Goal: Information Seeking & Learning: Learn about a topic

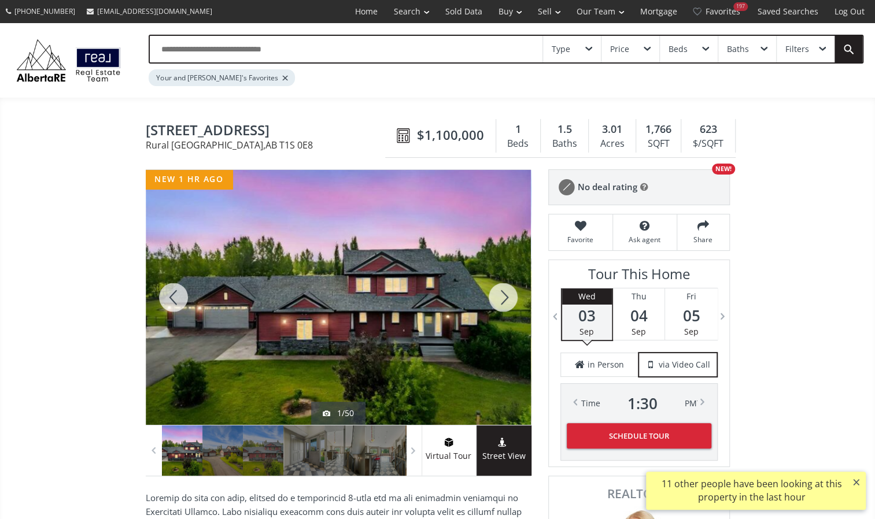
click at [508, 291] on div at bounding box center [503, 297] width 56 height 255
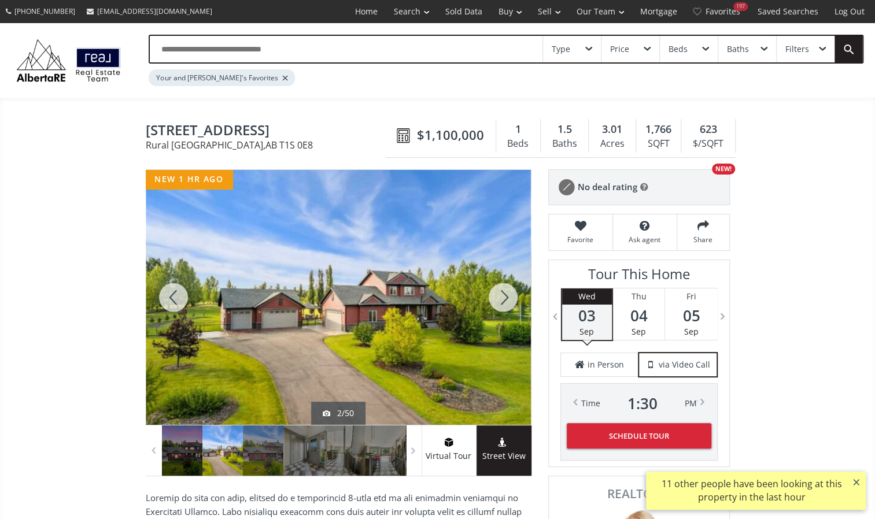
click at [508, 291] on div at bounding box center [503, 297] width 56 height 255
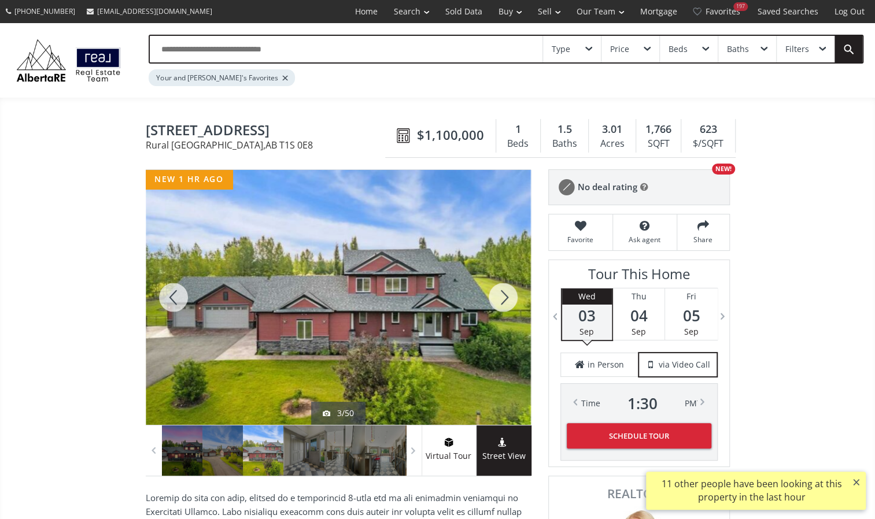
click at [508, 291] on div at bounding box center [503, 297] width 56 height 255
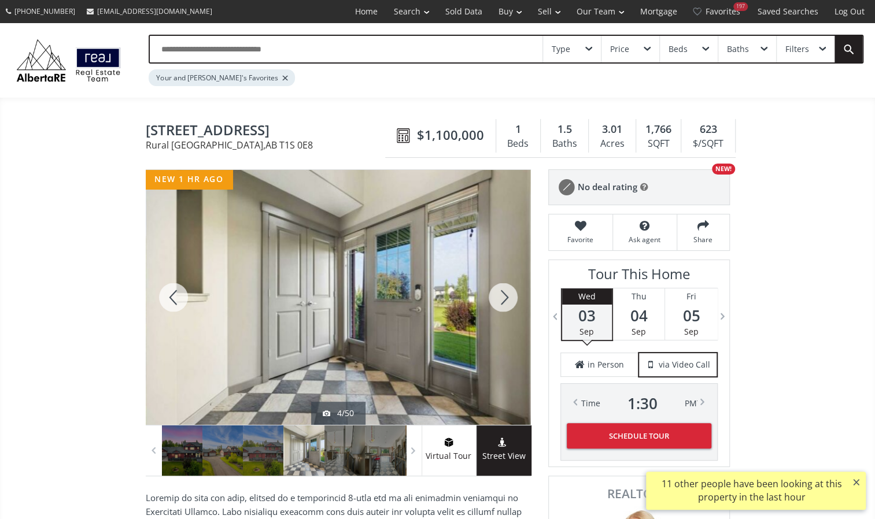
click at [508, 291] on div at bounding box center [503, 297] width 56 height 255
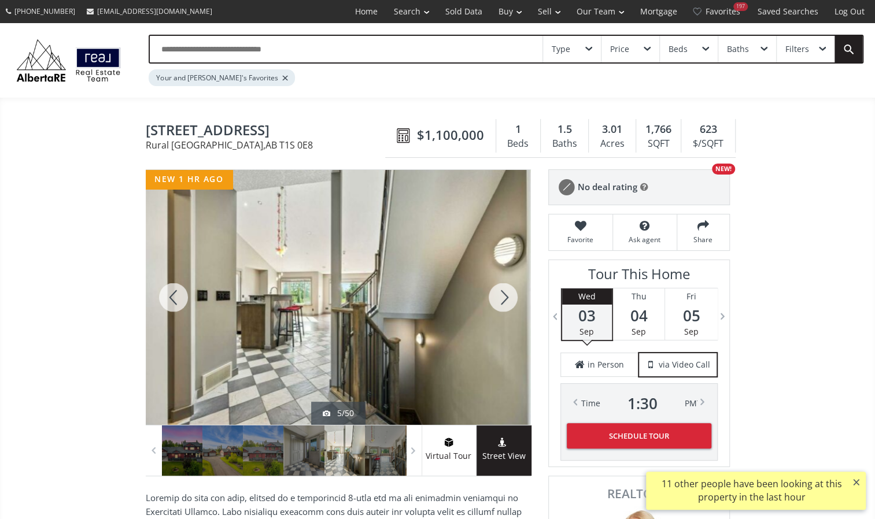
click at [508, 291] on div at bounding box center [503, 297] width 56 height 255
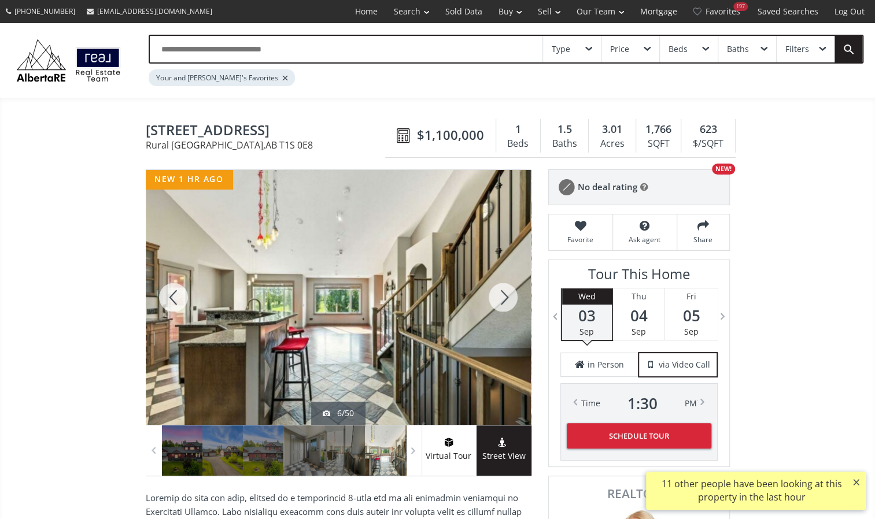
click at [508, 291] on div at bounding box center [503, 297] width 56 height 255
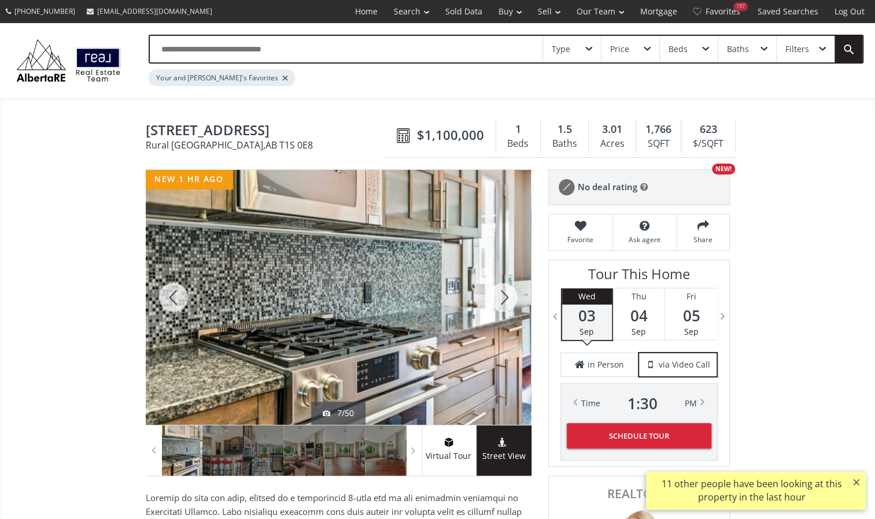
click at [508, 291] on div at bounding box center [503, 297] width 56 height 255
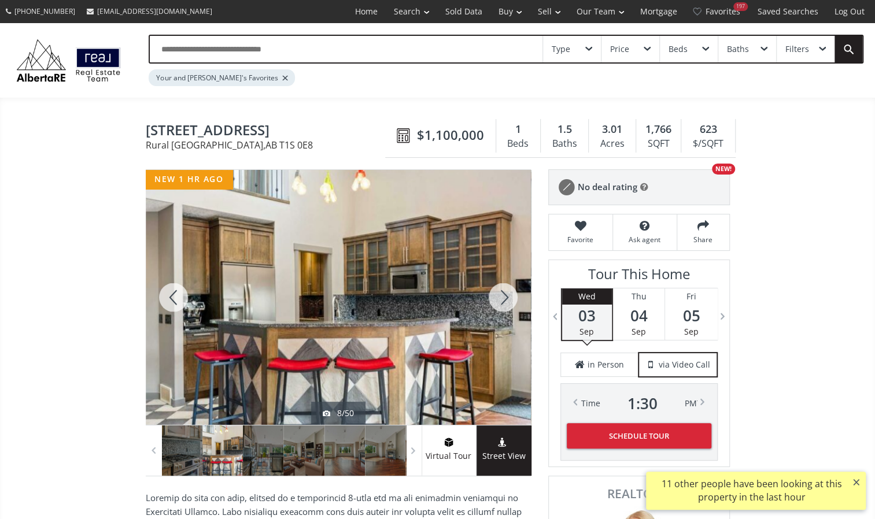
click at [508, 291] on div at bounding box center [503, 297] width 56 height 255
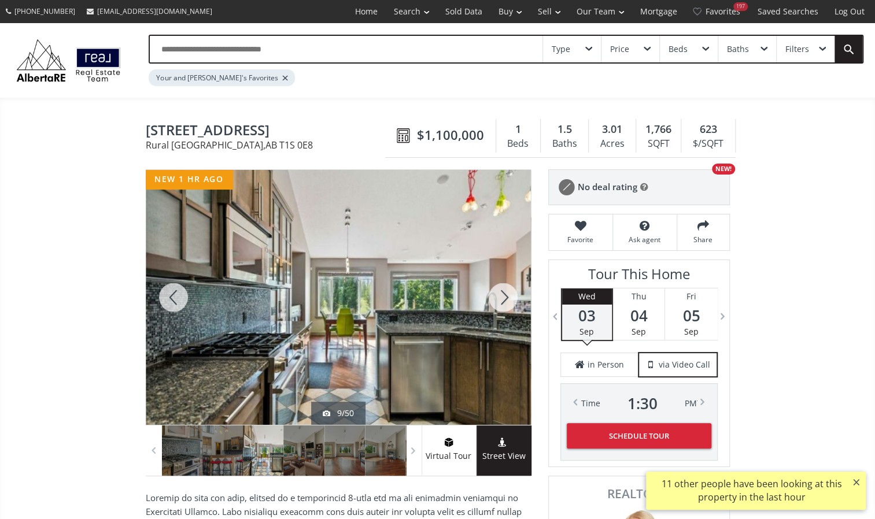
click at [508, 291] on div at bounding box center [503, 297] width 56 height 255
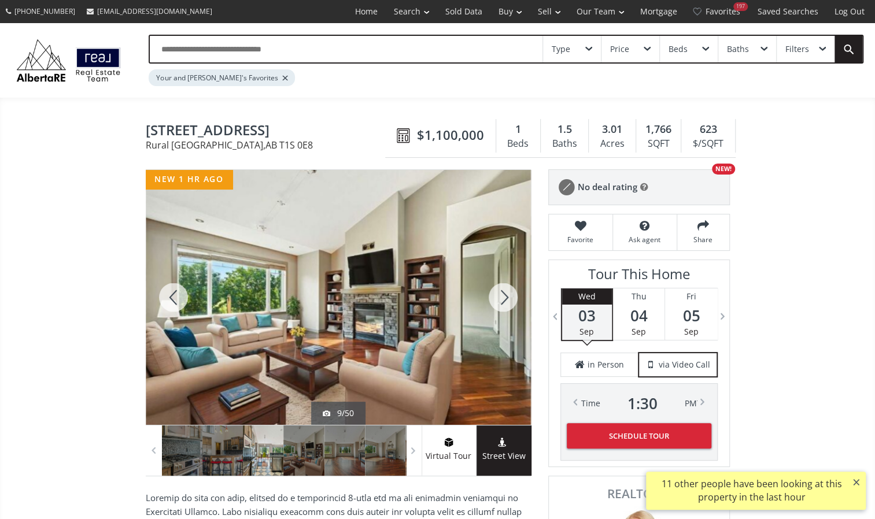
click at [508, 291] on div at bounding box center [503, 297] width 56 height 255
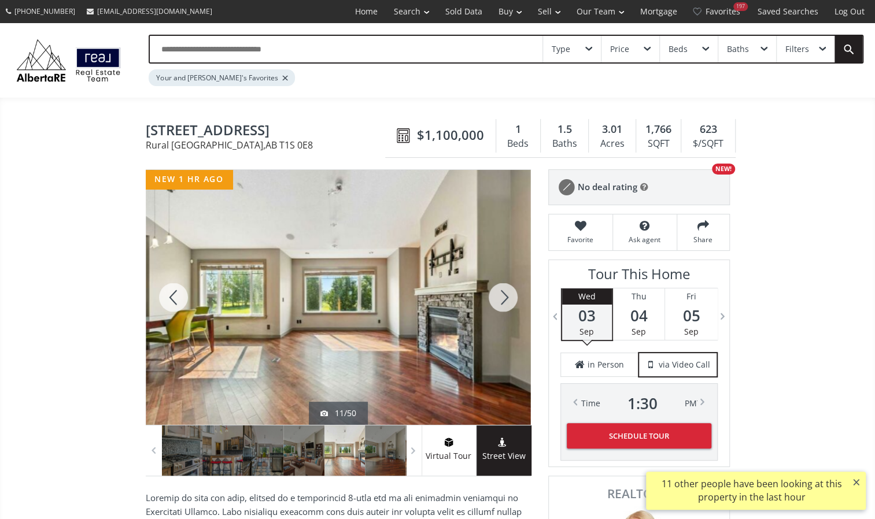
click at [508, 291] on div at bounding box center [503, 297] width 56 height 255
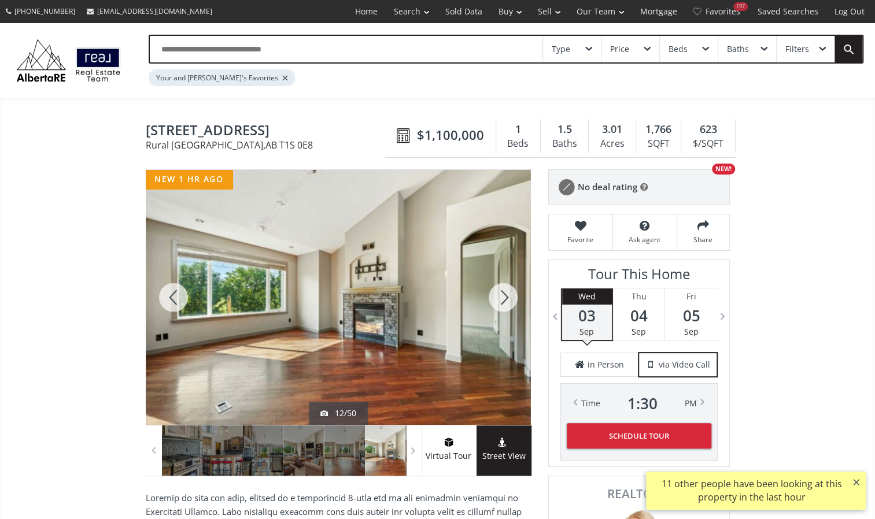
click at [508, 291] on div at bounding box center [503, 297] width 56 height 255
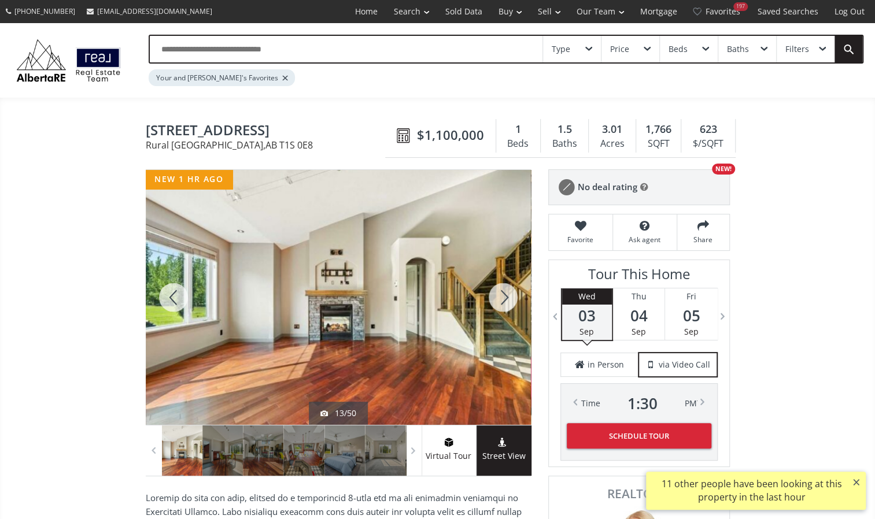
click at [508, 291] on div at bounding box center [503, 297] width 56 height 255
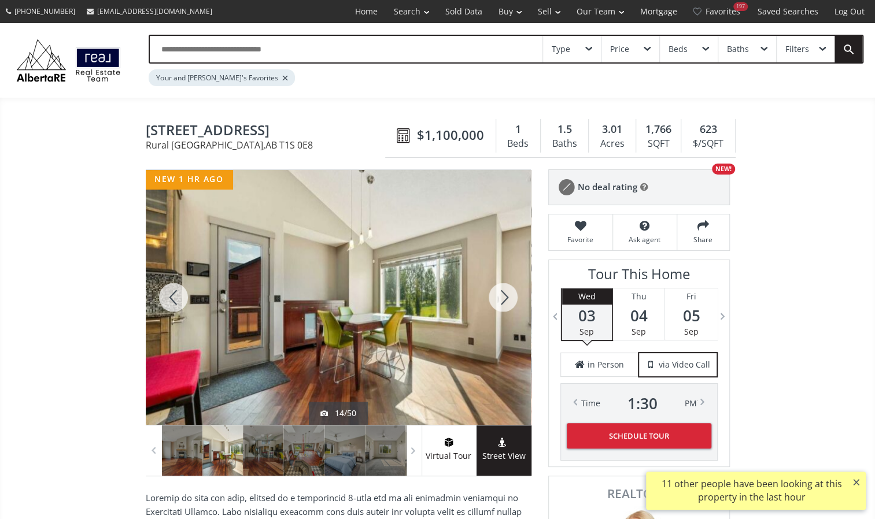
click at [508, 291] on div at bounding box center [503, 297] width 56 height 255
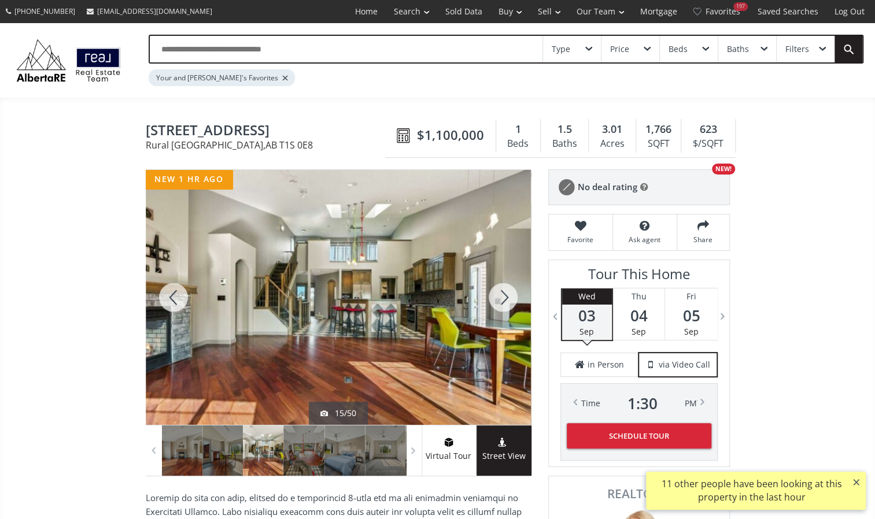
click at [508, 291] on div at bounding box center [503, 297] width 56 height 255
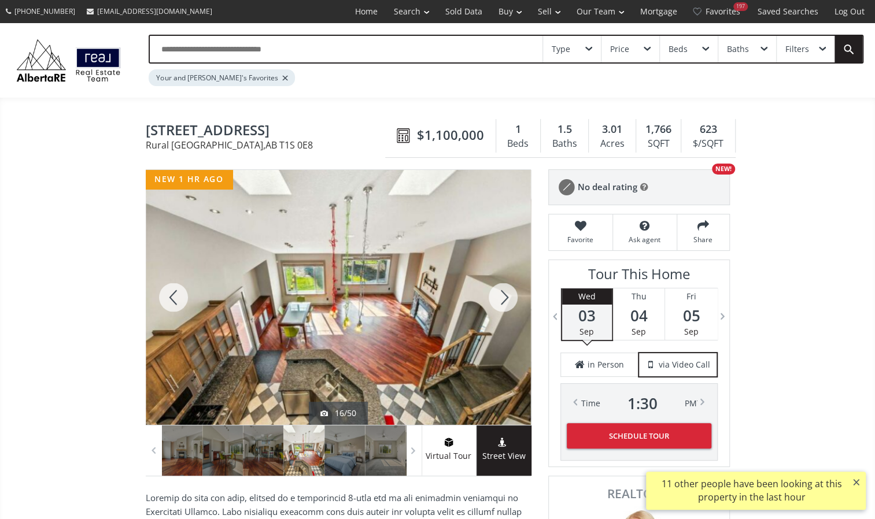
click at [508, 291] on div at bounding box center [503, 297] width 56 height 255
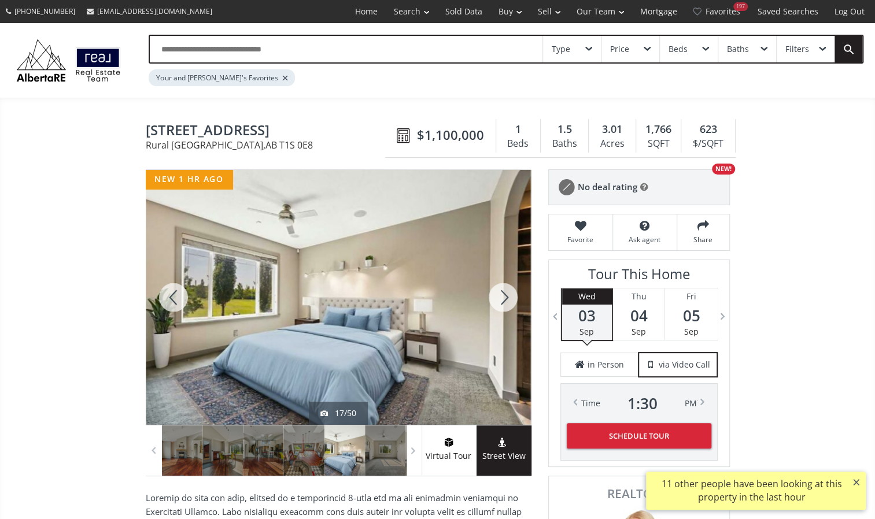
click at [508, 291] on div at bounding box center [503, 297] width 56 height 255
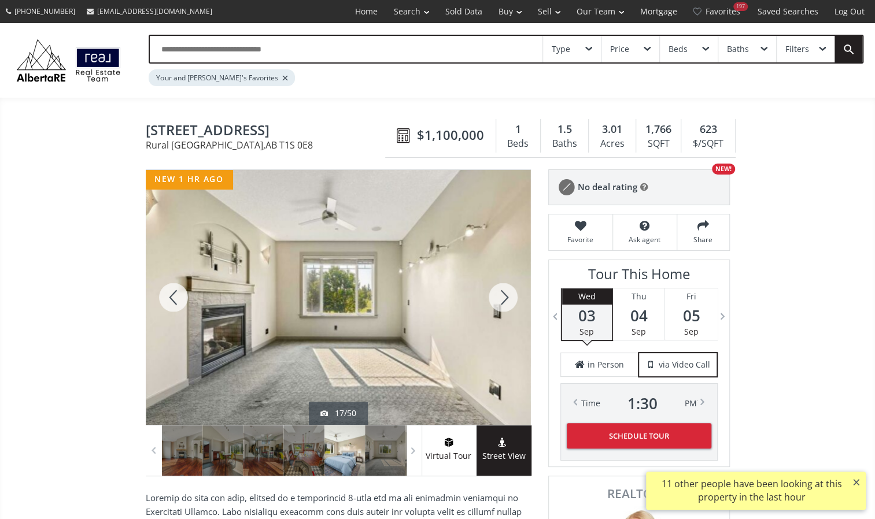
click at [508, 291] on div at bounding box center [503, 297] width 56 height 255
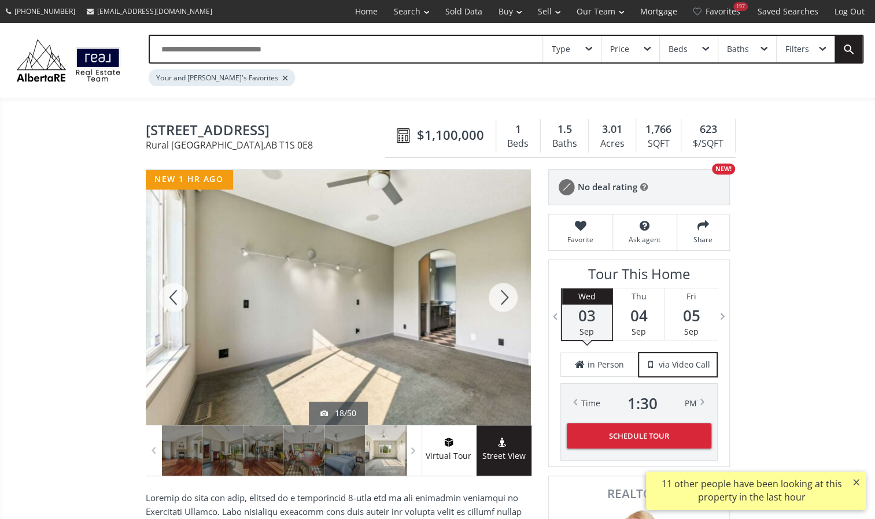
click at [508, 291] on div at bounding box center [503, 297] width 56 height 255
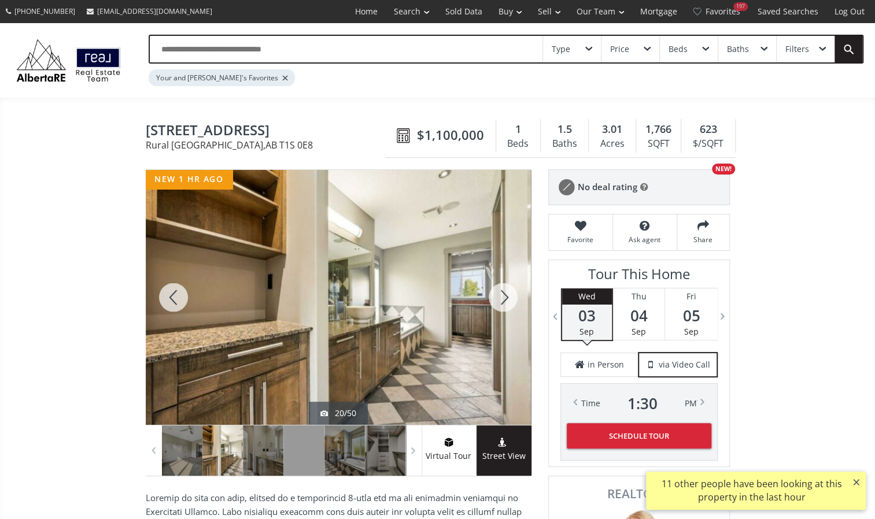
click at [508, 291] on div at bounding box center [503, 297] width 56 height 255
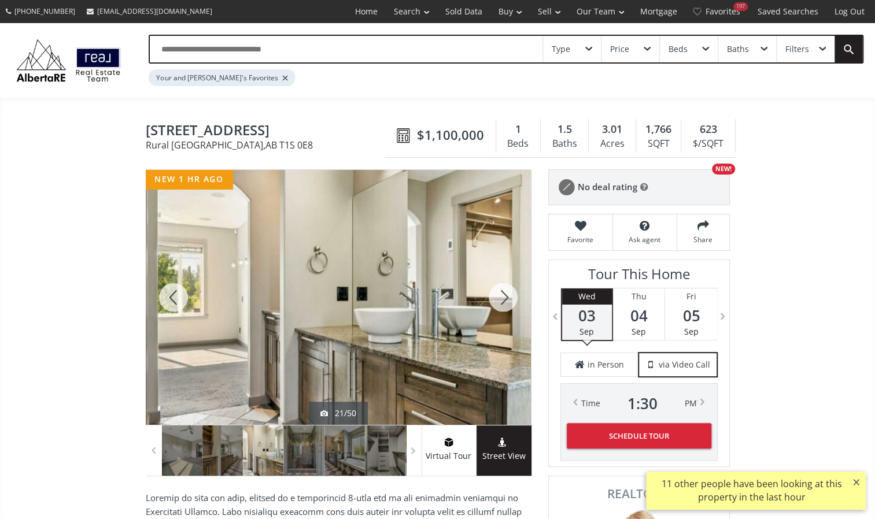
click at [508, 291] on div at bounding box center [503, 297] width 56 height 255
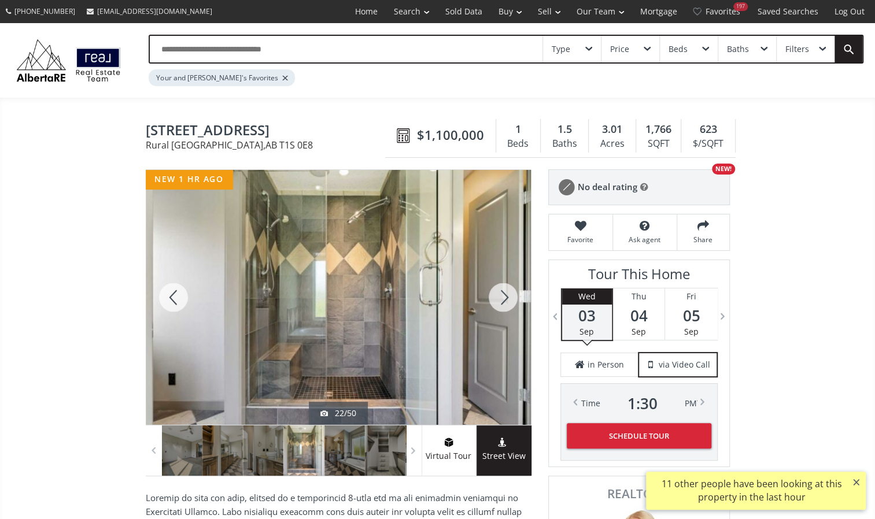
click at [508, 291] on div at bounding box center [503, 297] width 56 height 255
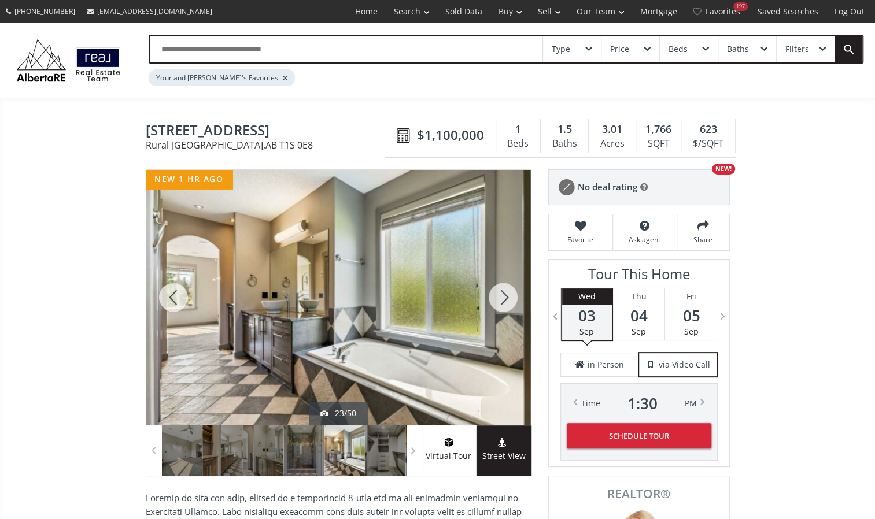
click at [508, 291] on div at bounding box center [503, 297] width 56 height 255
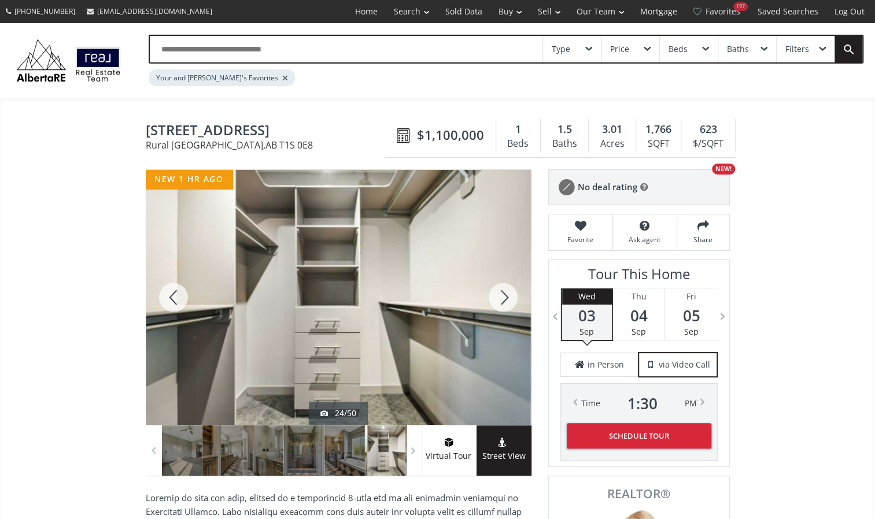
click at [508, 291] on div at bounding box center [503, 297] width 56 height 255
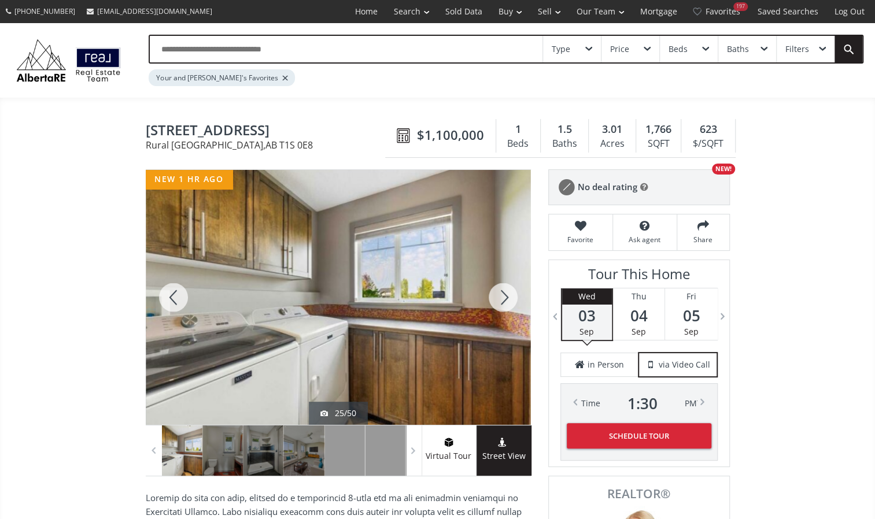
click at [508, 291] on div at bounding box center [503, 297] width 56 height 255
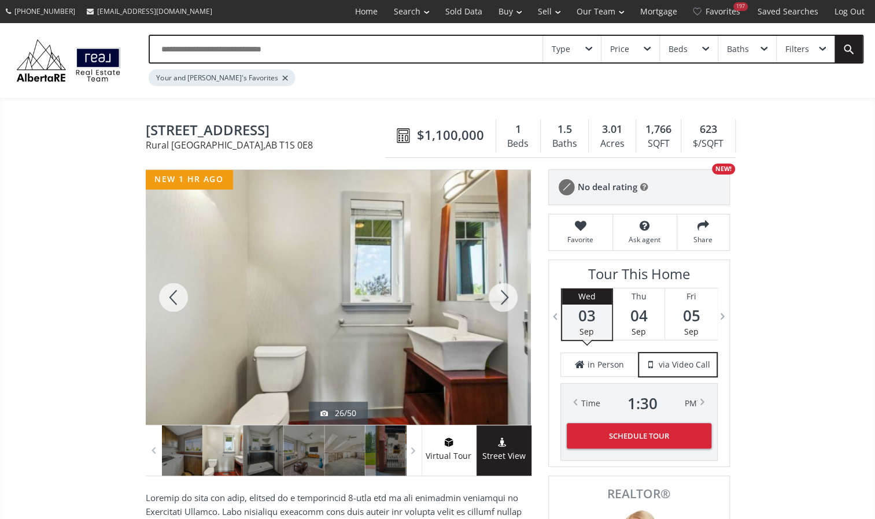
click at [508, 291] on div at bounding box center [503, 297] width 56 height 255
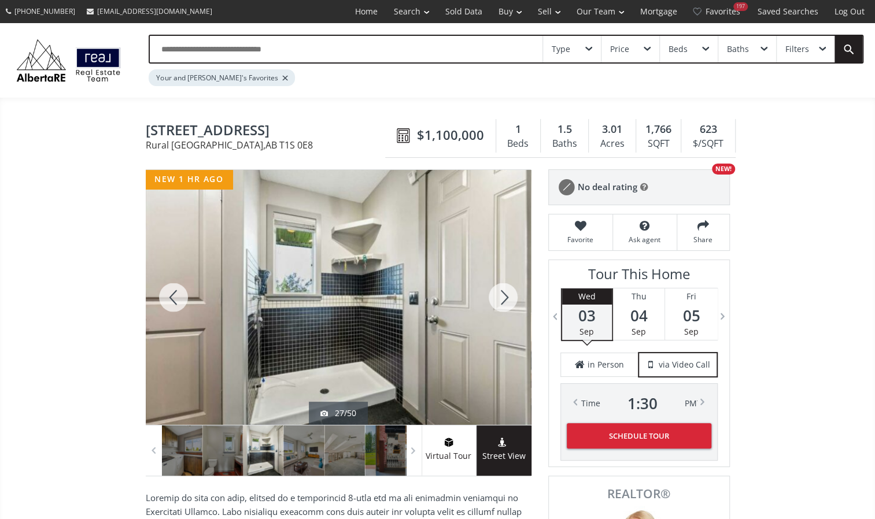
click at [508, 291] on div at bounding box center [503, 297] width 56 height 255
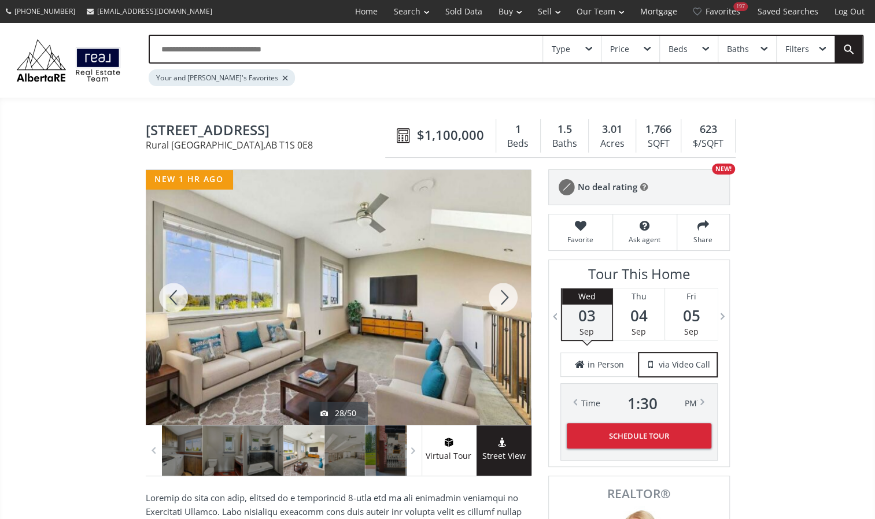
click at [508, 291] on div at bounding box center [503, 297] width 56 height 255
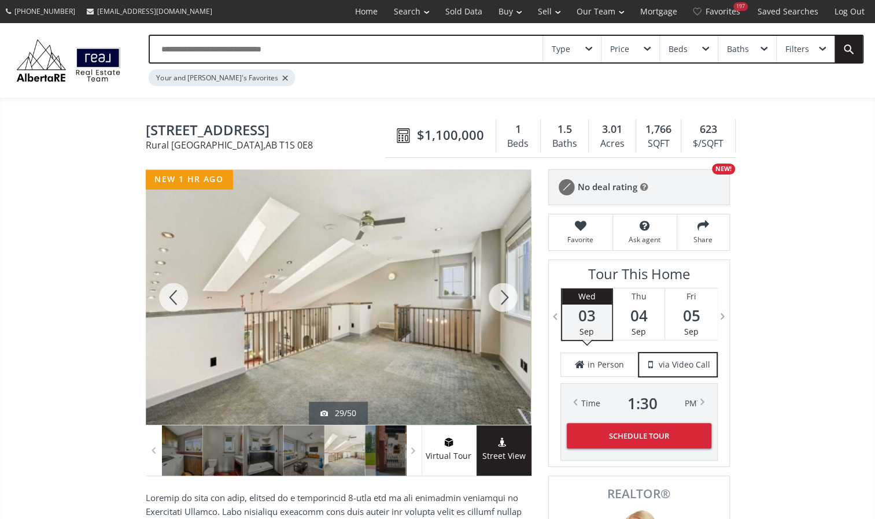
click at [508, 291] on div at bounding box center [503, 297] width 56 height 255
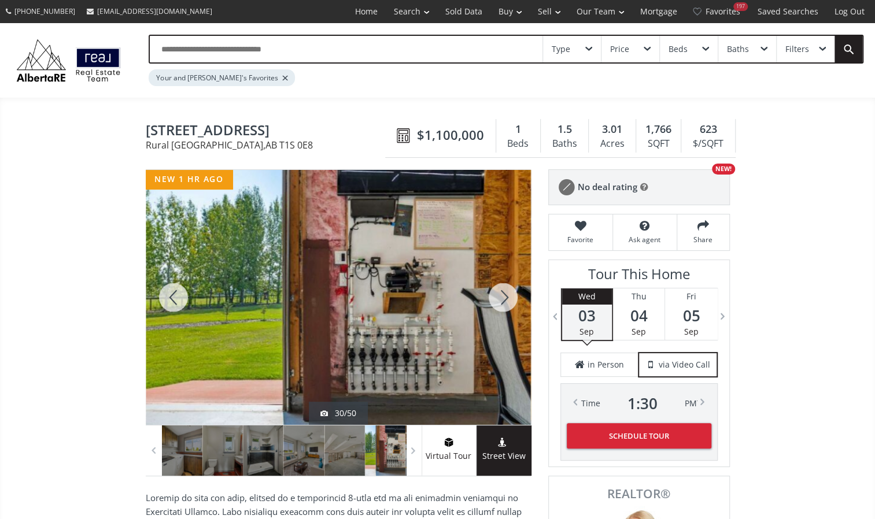
click at [179, 300] on div at bounding box center [174, 297] width 56 height 255
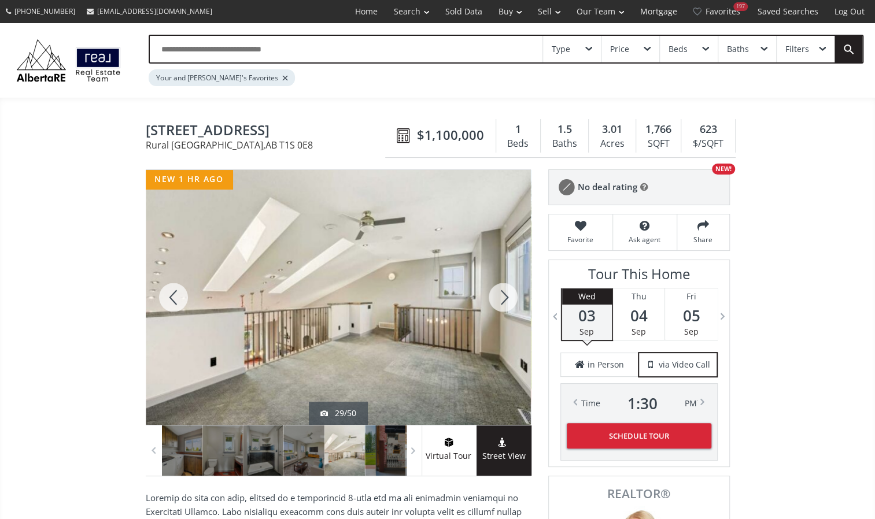
click at [510, 296] on div at bounding box center [503, 297] width 56 height 255
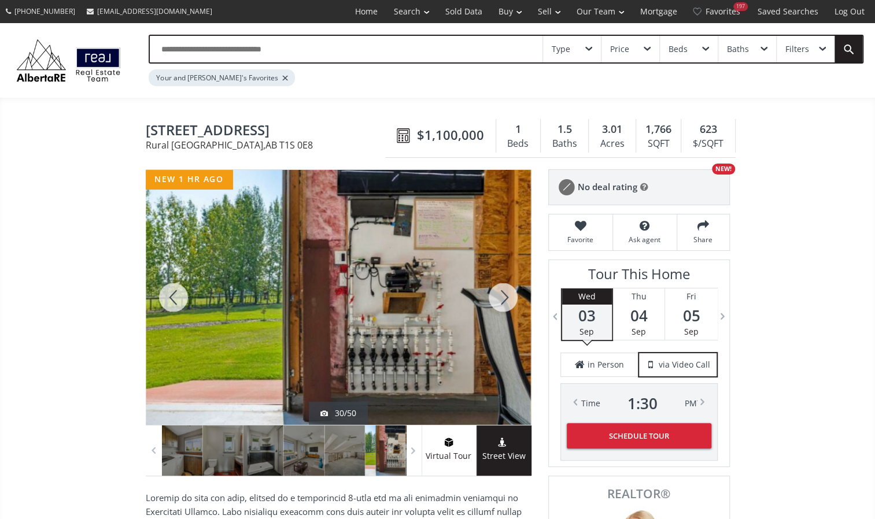
click at [510, 296] on div at bounding box center [503, 297] width 56 height 255
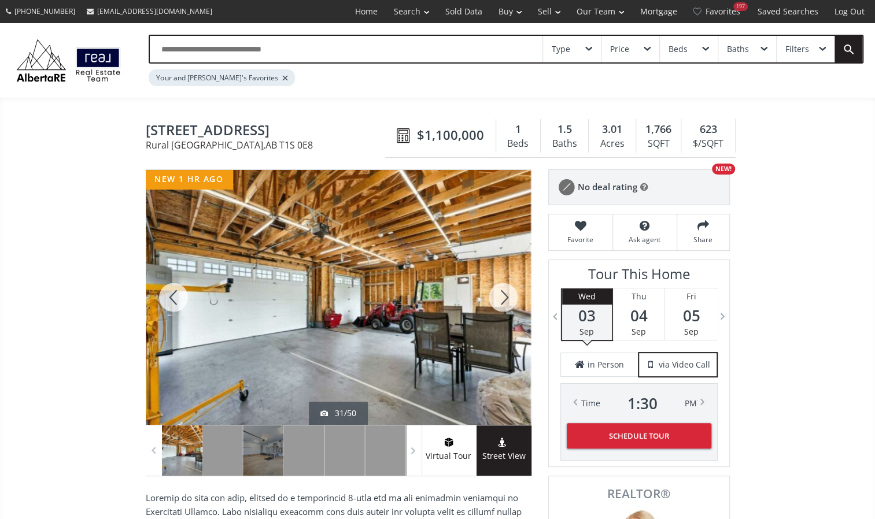
click at [510, 296] on div at bounding box center [503, 297] width 56 height 255
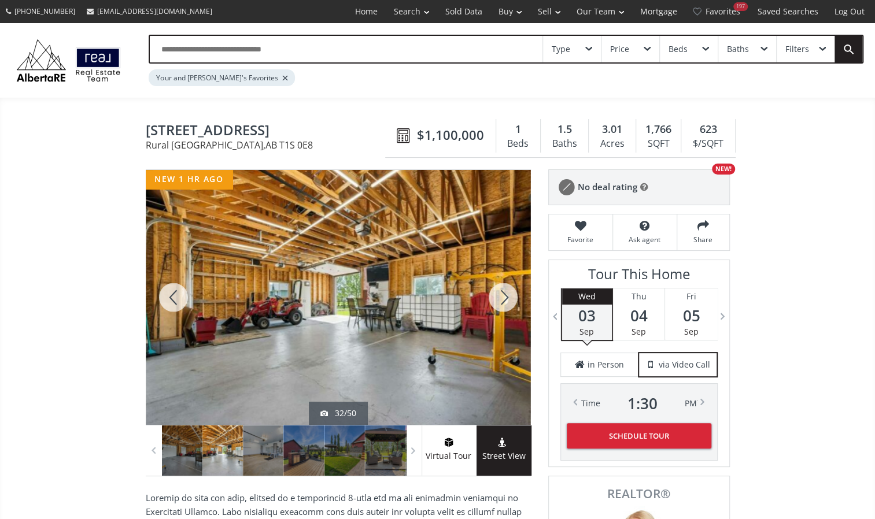
click at [510, 296] on div at bounding box center [503, 297] width 56 height 255
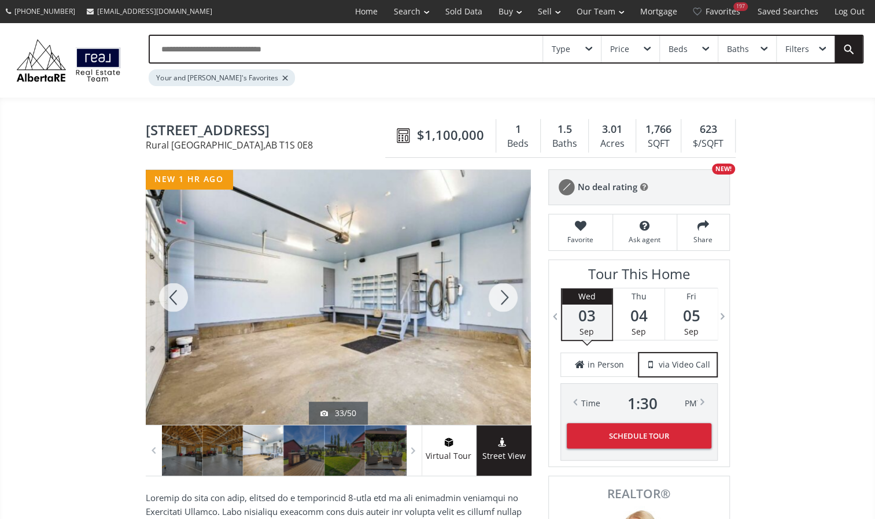
click at [510, 296] on div at bounding box center [503, 297] width 56 height 255
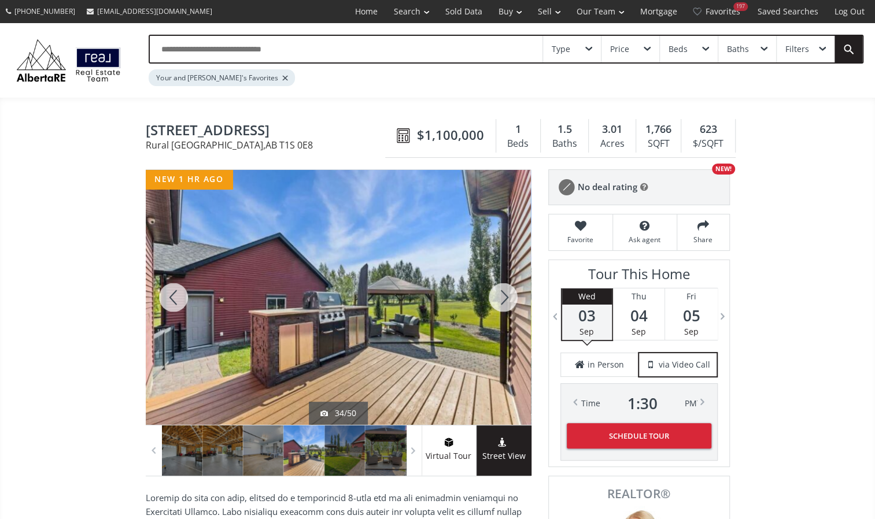
click at [510, 296] on div at bounding box center [503, 297] width 56 height 255
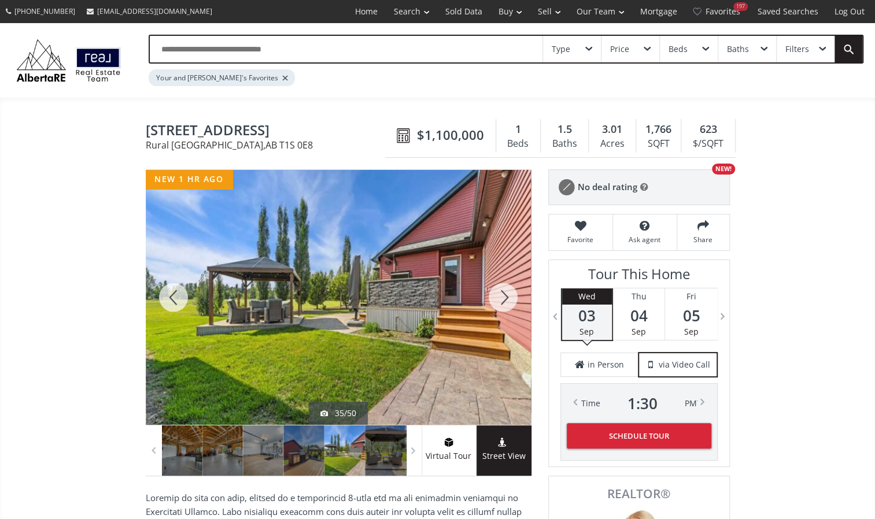
click at [510, 296] on div at bounding box center [503, 297] width 56 height 255
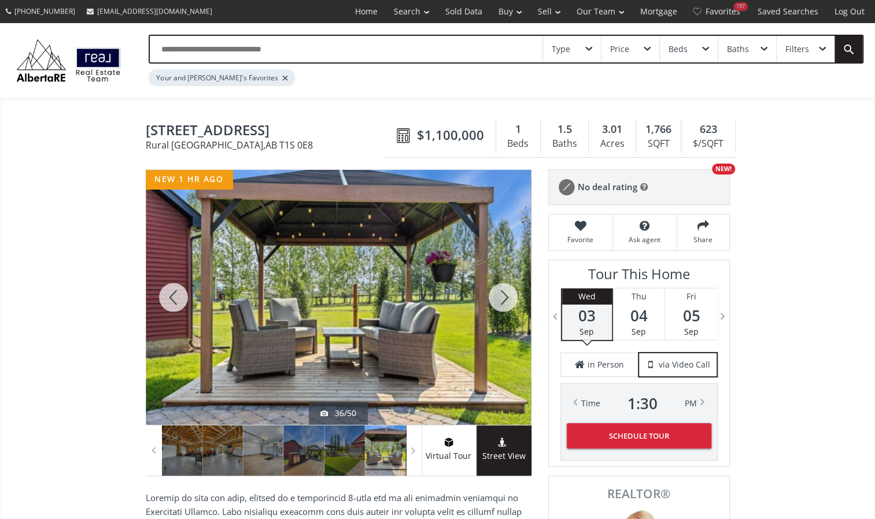
click at [510, 296] on div at bounding box center [503, 297] width 56 height 255
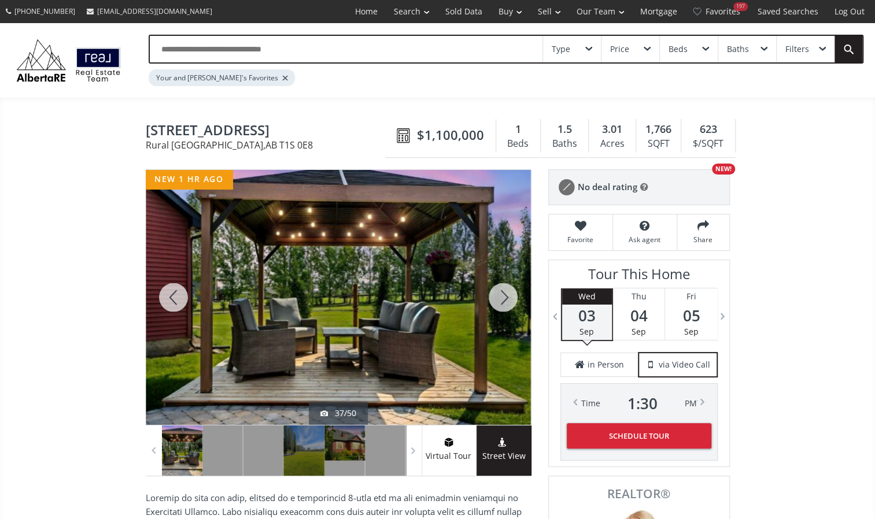
click at [510, 296] on div at bounding box center [503, 297] width 56 height 255
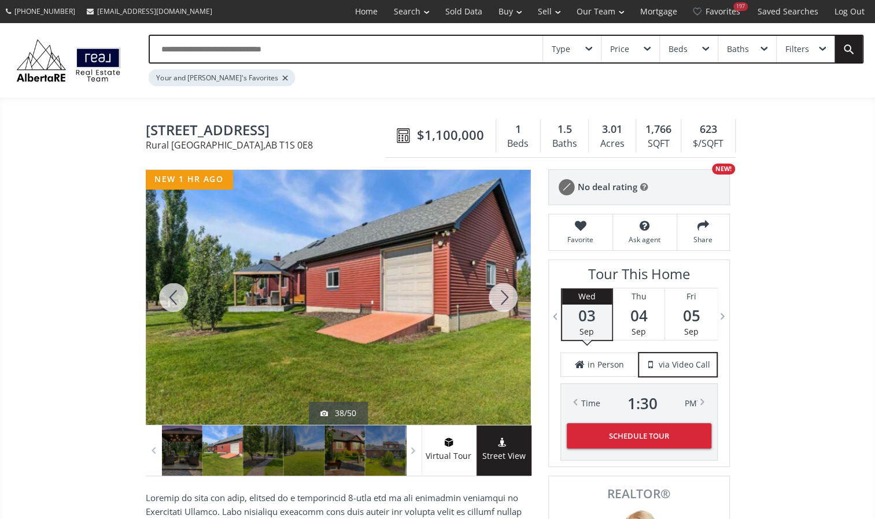
click at [510, 296] on div at bounding box center [503, 297] width 56 height 255
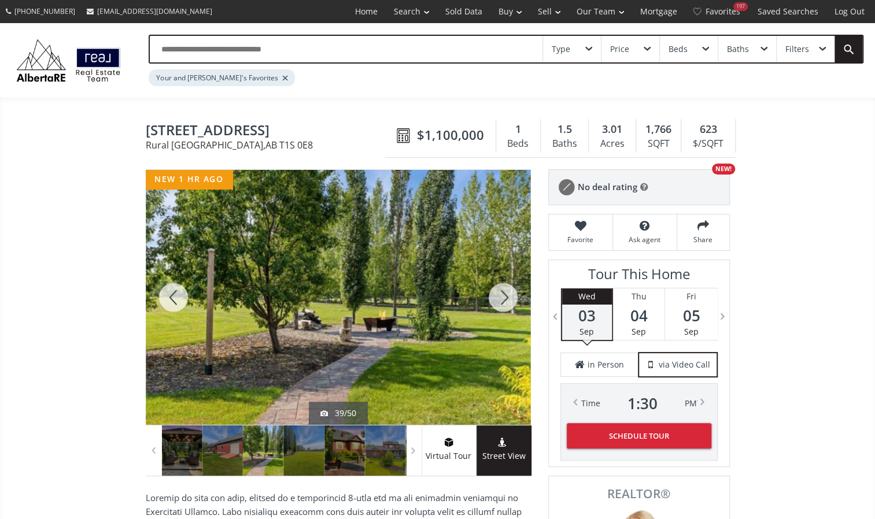
click at [510, 296] on div at bounding box center [503, 297] width 56 height 255
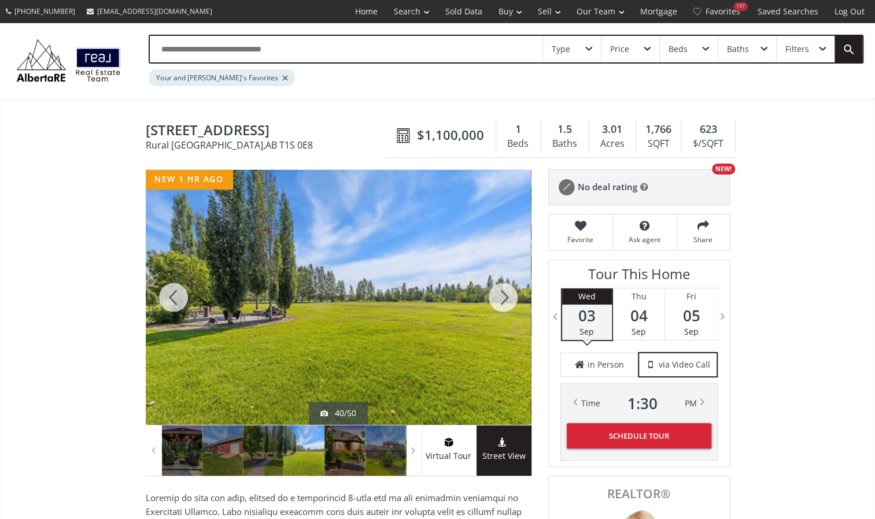
click at [510, 296] on div at bounding box center [503, 297] width 56 height 255
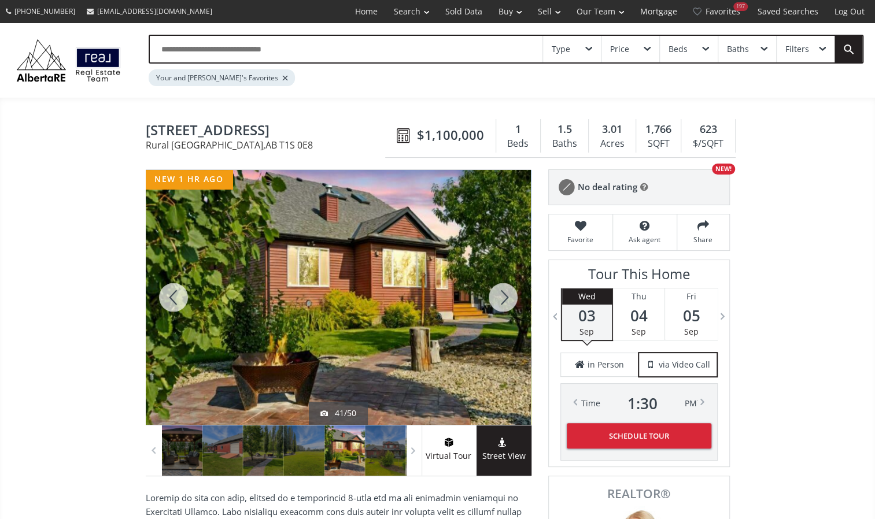
click at [510, 296] on div at bounding box center [503, 297] width 56 height 255
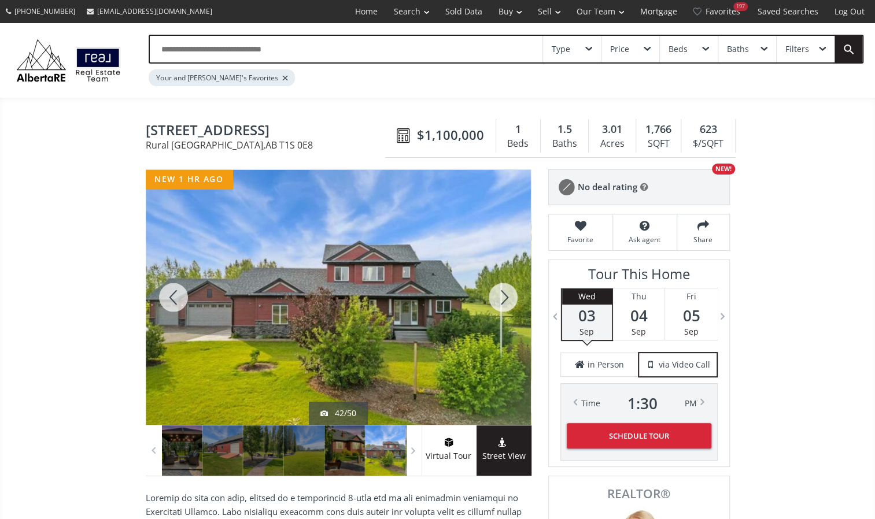
click at [510, 296] on div at bounding box center [503, 297] width 56 height 255
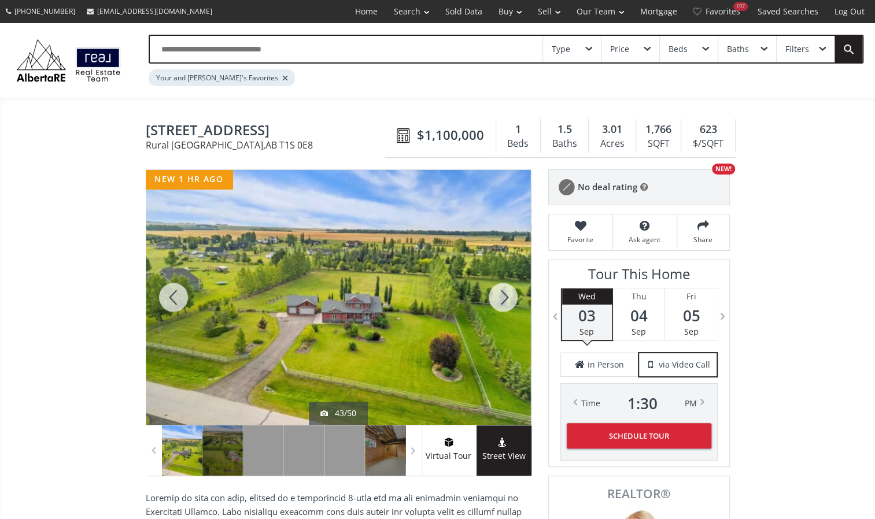
click at [510, 296] on div at bounding box center [503, 297] width 56 height 255
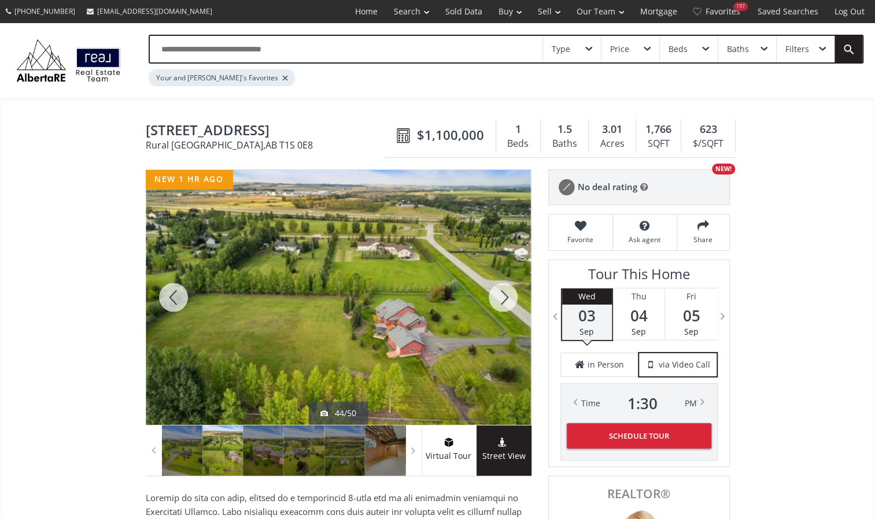
click at [510, 296] on div at bounding box center [503, 297] width 56 height 255
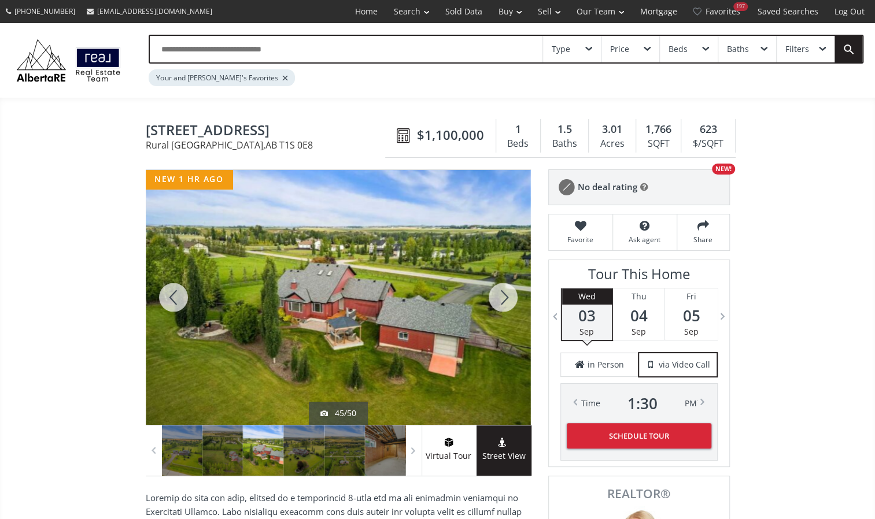
click at [510, 296] on div at bounding box center [503, 297] width 56 height 255
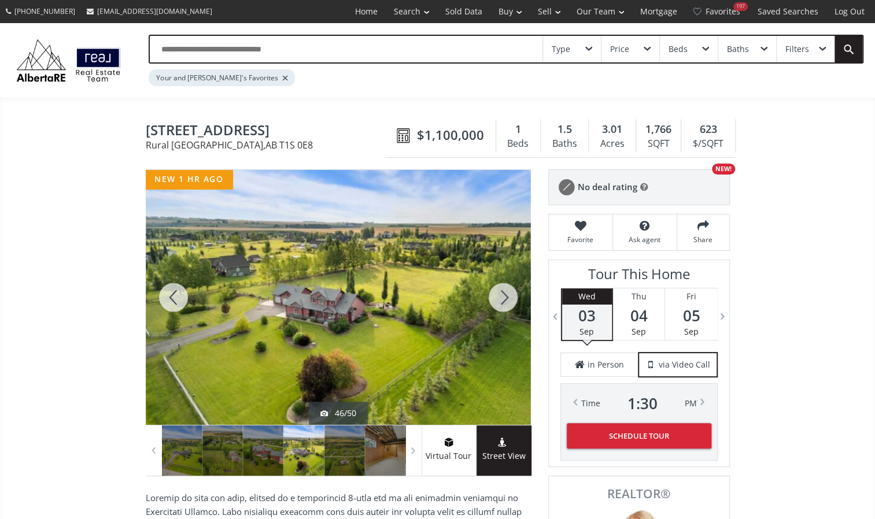
click at [510, 296] on div at bounding box center [503, 297] width 56 height 255
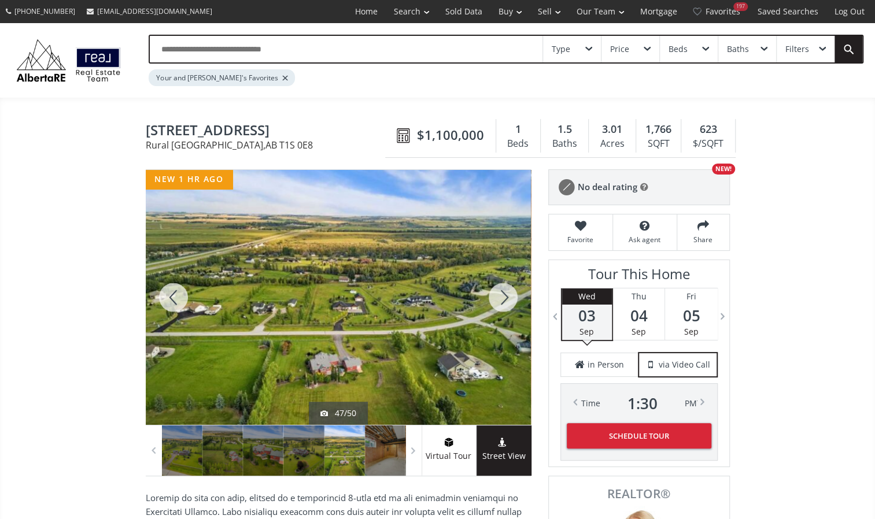
click at [510, 296] on div at bounding box center [503, 297] width 56 height 255
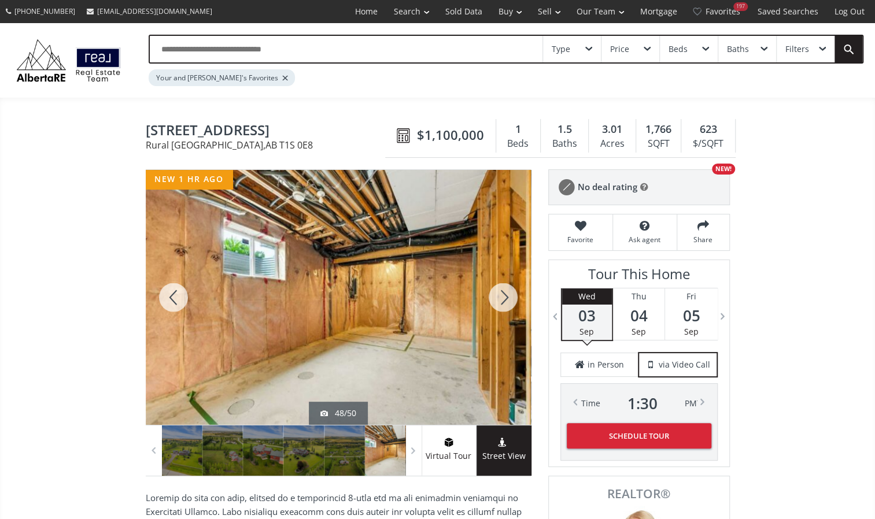
click at [510, 296] on div at bounding box center [503, 297] width 56 height 255
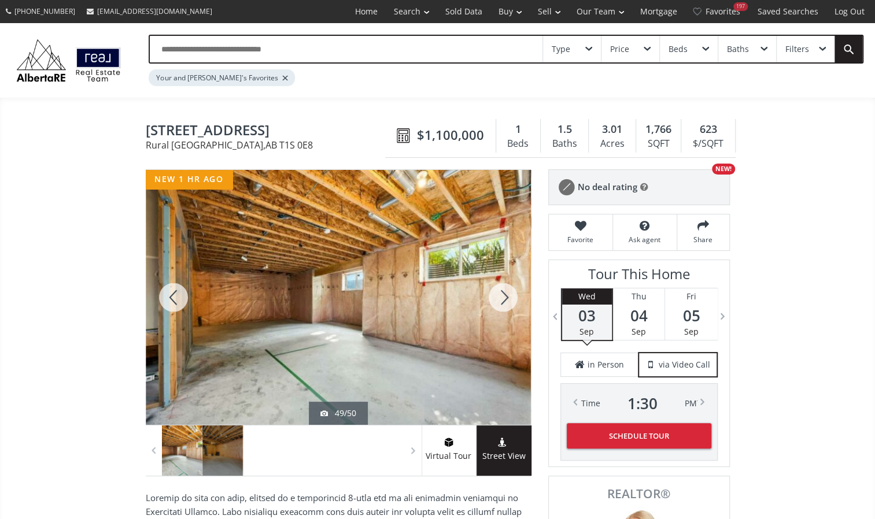
click at [510, 296] on div at bounding box center [503, 297] width 56 height 255
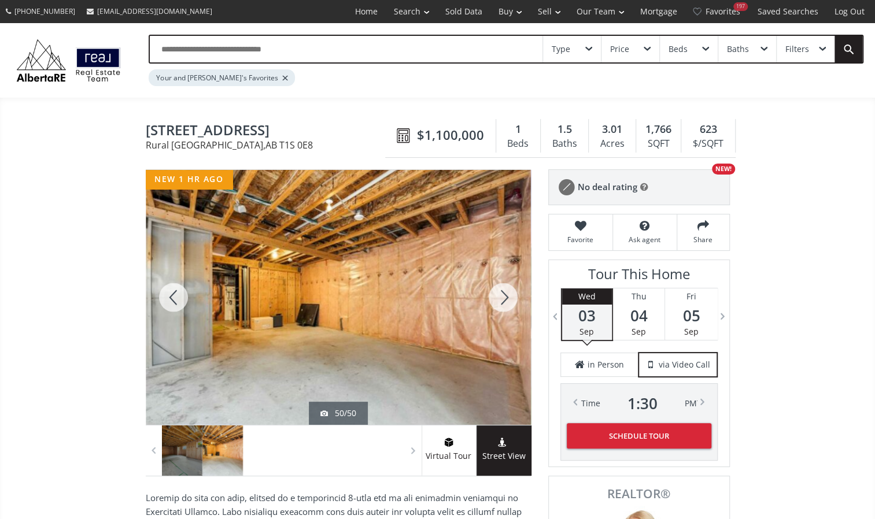
click at [510, 296] on div at bounding box center [503, 297] width 56 height 255
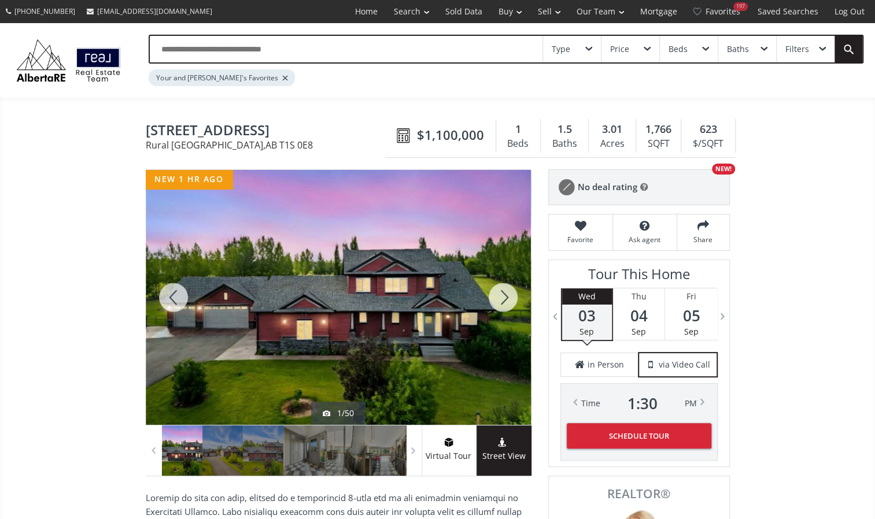
click at [510, 296] on div at bounding box center [503, 297] width 56 height 255
